Goal: Transaction & Acquisition: Purchase product/service

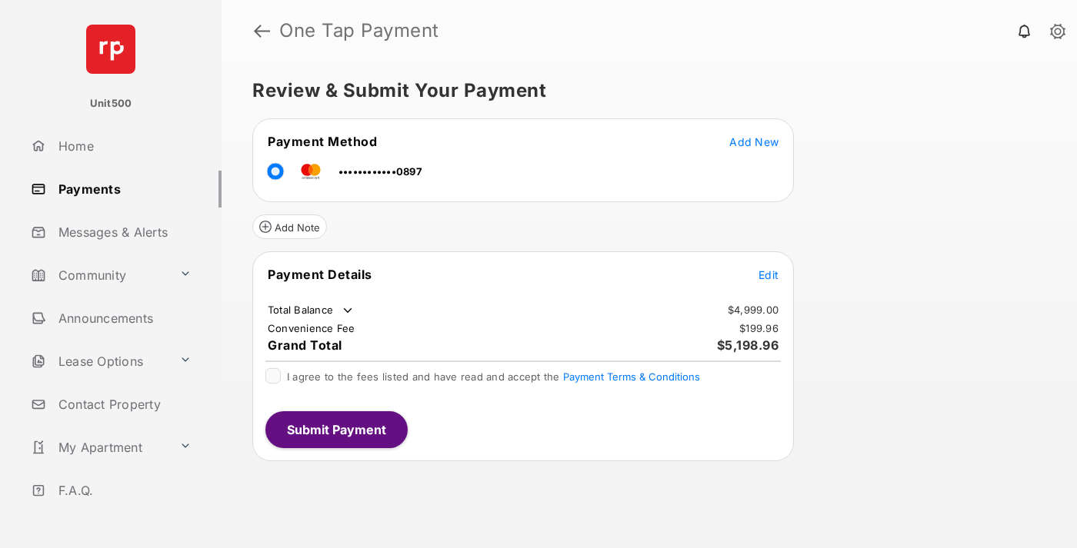
click at [768, 275] on span "Edit" at bounding box center [768, 274] width 20 height 13
click at [335, 428] on button "Submit Payment" at bounding box center [336, 428] width 142 height 37
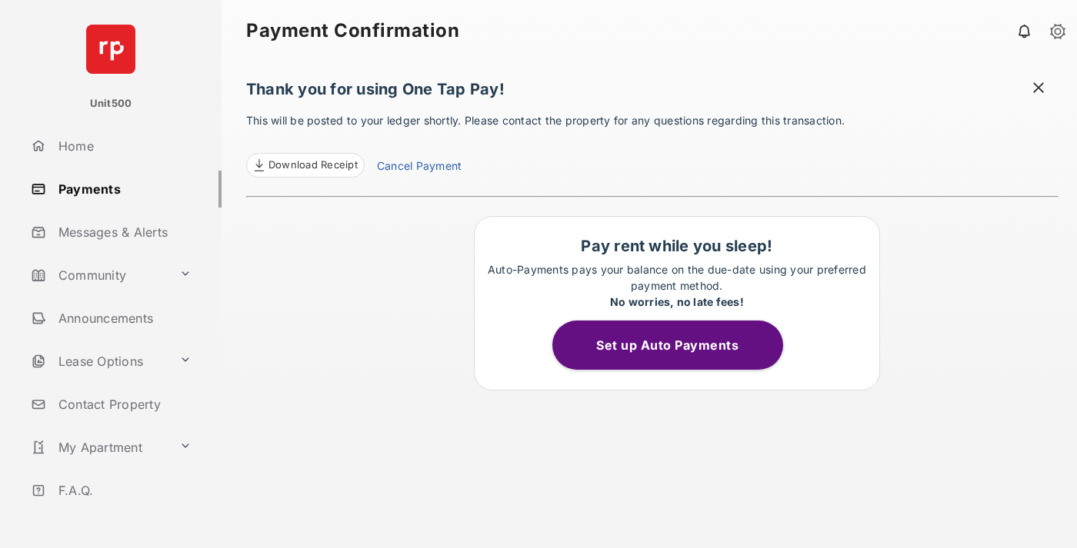
click at [305, 165] on span "Download Receipt" at bounding box center [312, 165] width 89 height 15
click at [1038, 89] on span at bounding box center [1038, 89] width 15 height 19
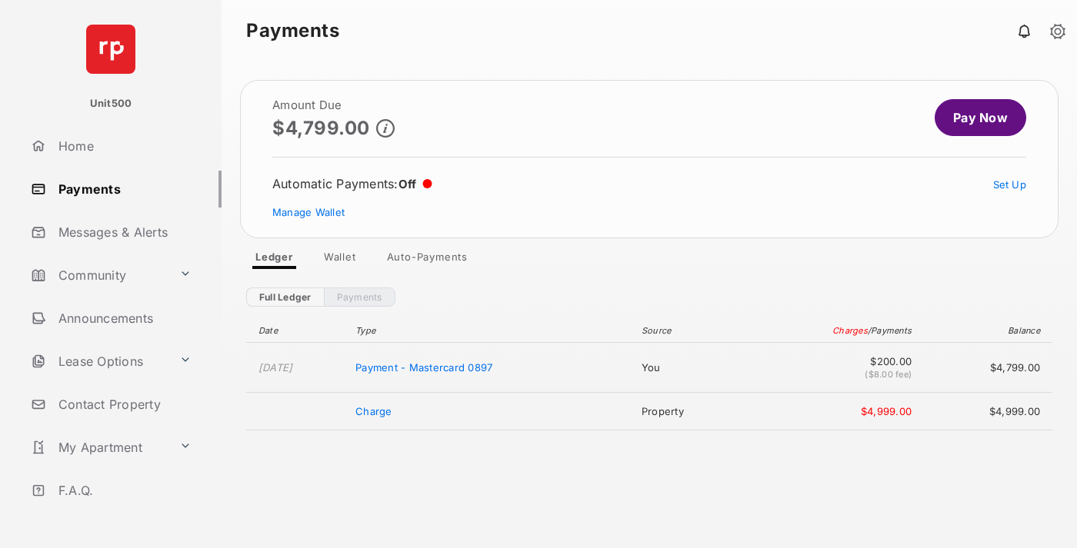
click at [308, 212] on link "Manage Wallet" at bounding box center [308, 212] width 72 height 12
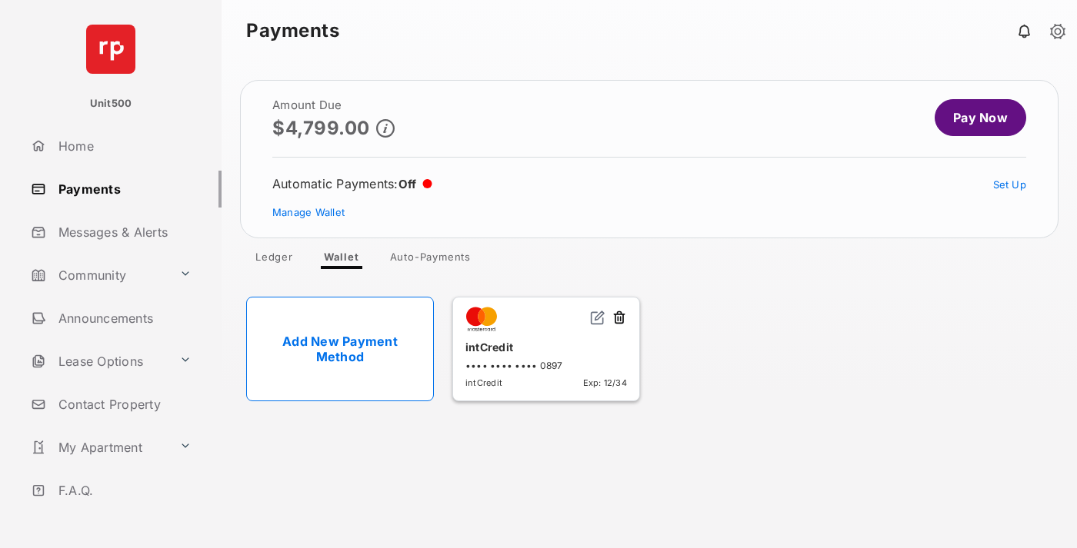
click at [619, 318] on button at bounding box center [619, 319] width 15 height 18
